Goal: Task Accomplishment & Management: Complete application form

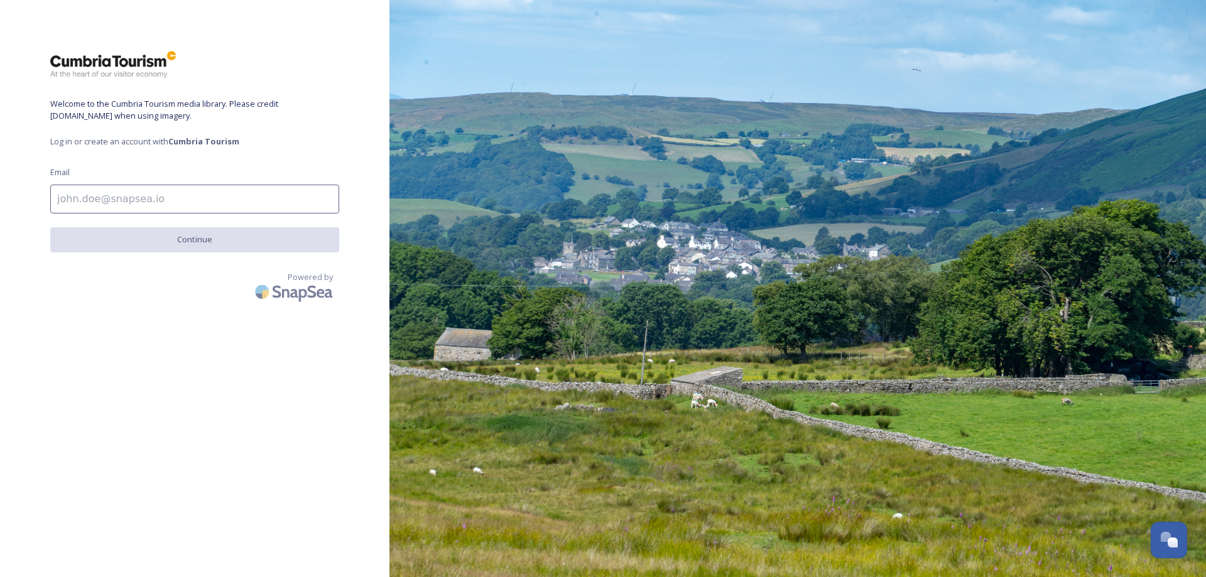
click at [195, 197] on input at bounding box center [194, 199] width 289 height 29
type input "[PERSON_NAME][EMAIL_ADDRESS][DOMAIN_NAME]"
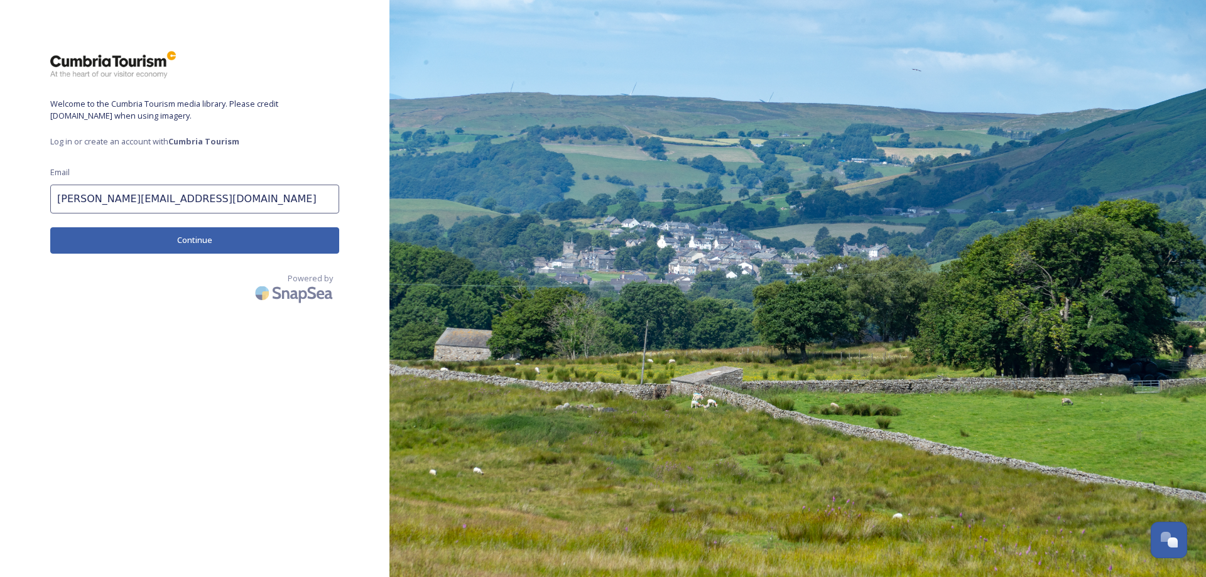
click at [191, 233] on button "Continue" at bounding box center [194, 240] width 289 height 26
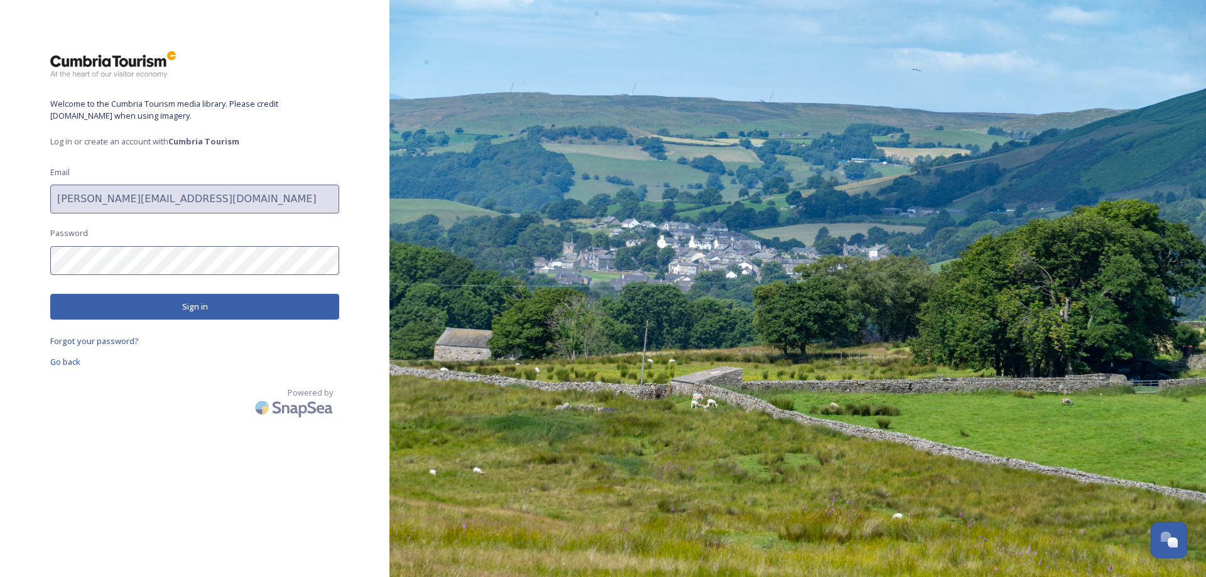
click at [212, 139] on strong "Cumbria Tourism" at bounding box center [203, 141] width 71 height 11
click at [119, 142] on span "Log in or create an account with Cumbria Tourism" at bounding box center [194, 142] width 289 height 12
click at [66, 362] on span "Go back" at bounding box center [65, 361] width 30 height 11
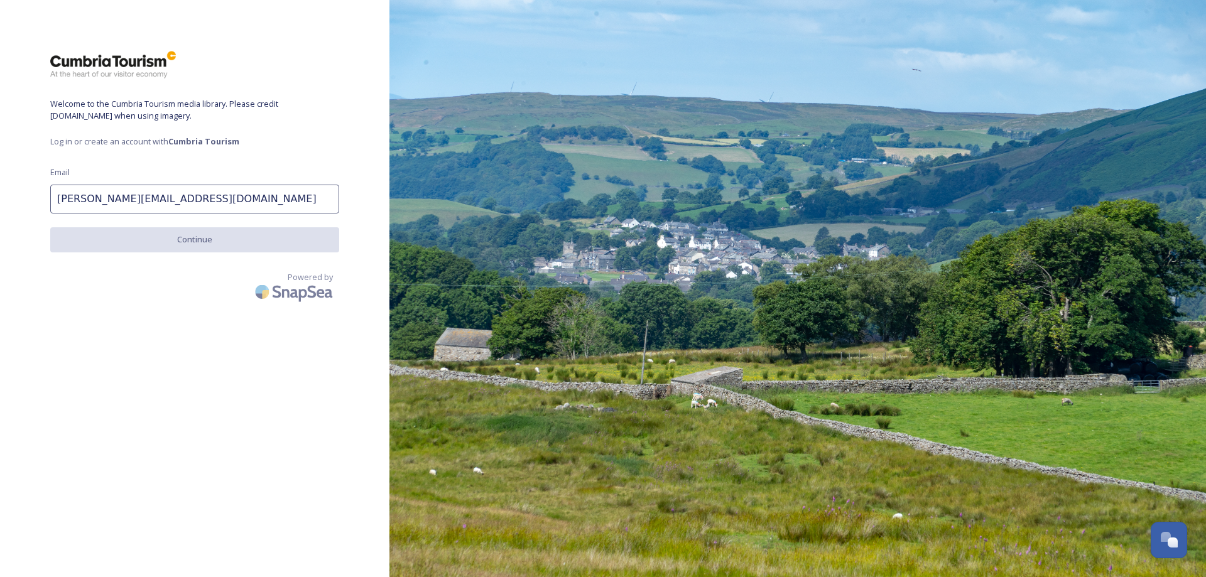
click at [167, 113] on span "Welcome to the Cumbria Tourism media library. Please credit [DOMAIN_NAME] when …" at bounding box center [194, 110] width 289 height 24
drag, startPoint x: 195, startPoint y: 144, endPoint x: 99, endPoint y: 141, distance: 96.7
click at [99, 141] on span "Log in or create an account with Cumbria Tourism" at bounding box center [194, 142] width 289 height 12
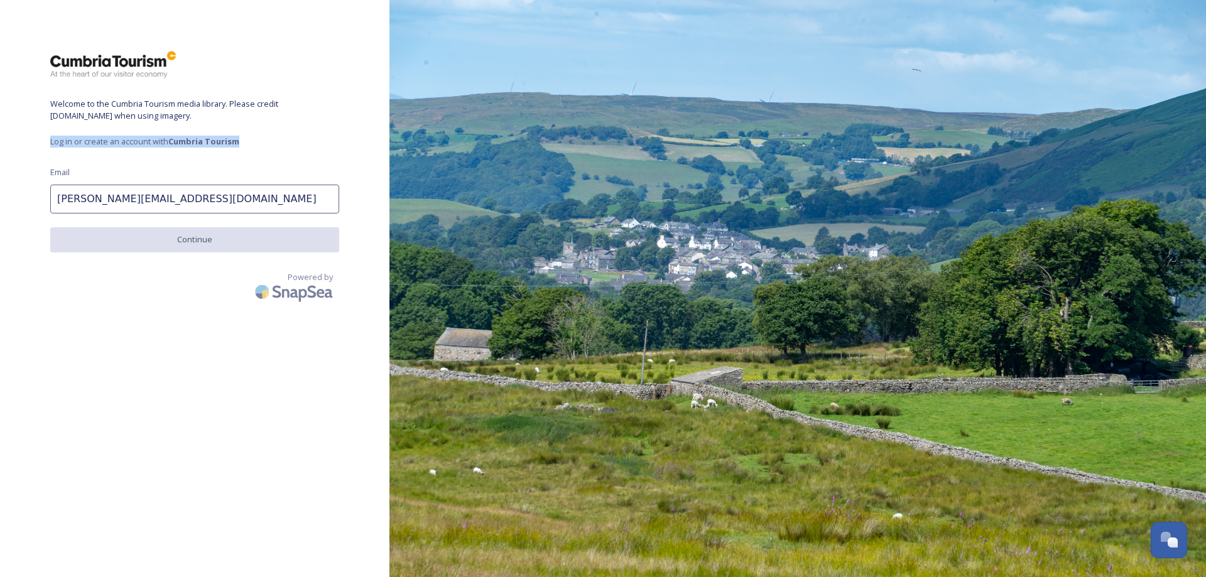
click at [99, 141] on span "Log in or create an account with Cumbria Tourism" at bounding box center [194, 142] width 289 height 12
click at [258, 197] on input "[PERSON_NAME][EMAIL_ADDRESS][DOMAIN_NAME]" at bounding box center [194, 199] width 289 height 29
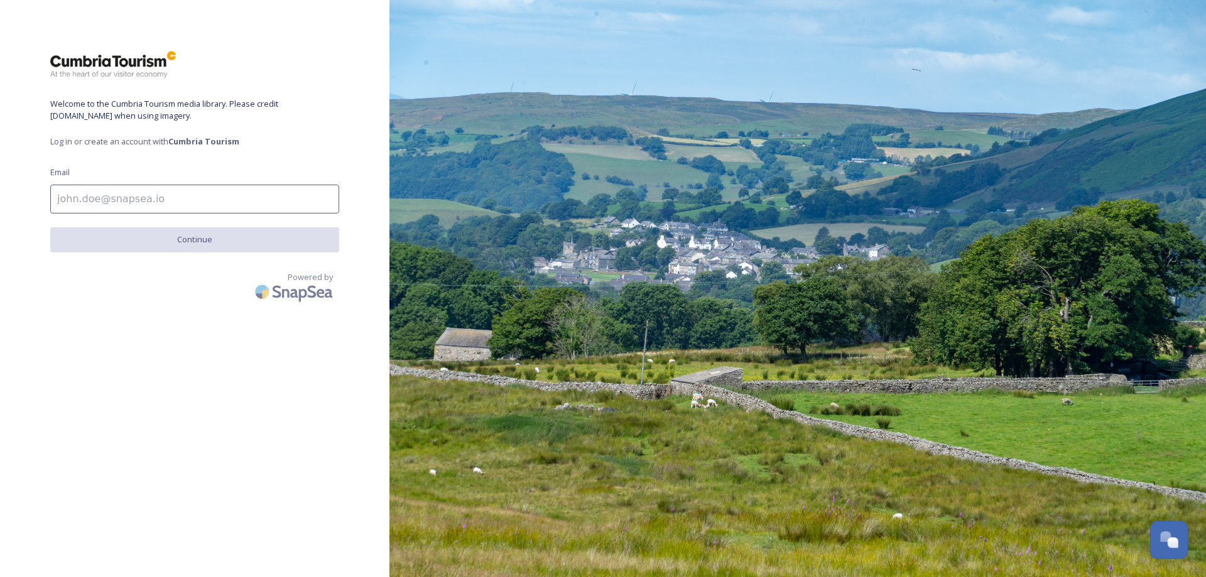
click at [1161, 539] on div "Open Chat" at bounding box center [1165, 536] width 11 height 11
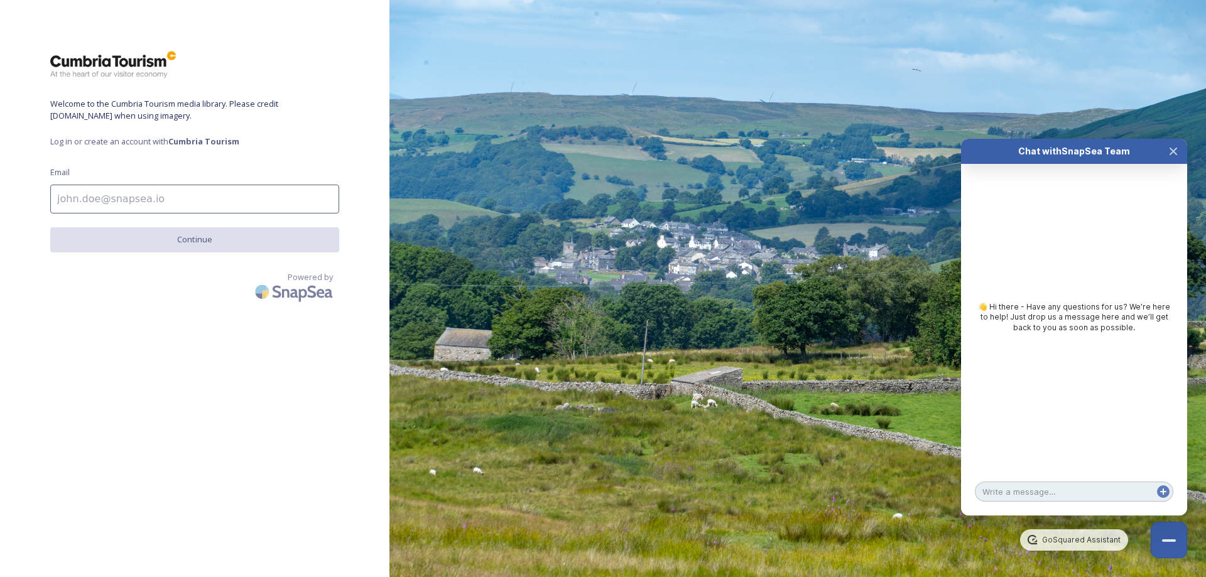
click at [1054, 490] on textarea at bounding box center [1073, 492] width 198 height 20
type textarea "H"
